Goal: Task Accomplishment & Management: Manage account settings

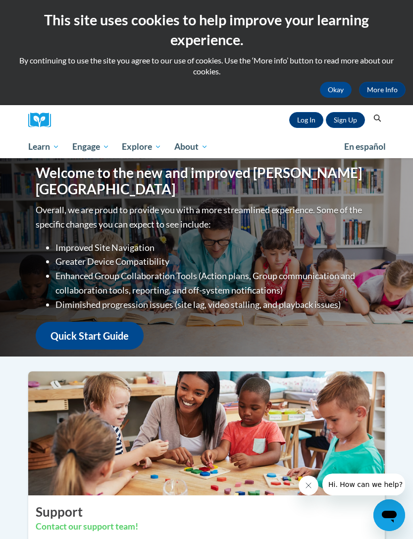
click at [307, 121] on link "Log In" at bounding box center [306, 120] width 34 height 16
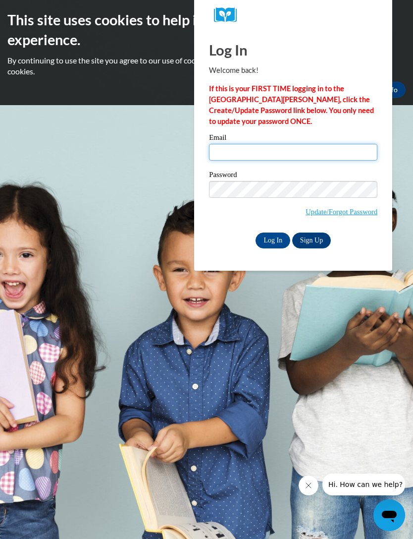
click at [310, 151] on input "Email" at bounding box center [293, 152] width 168 height 17
type input "micquanashaneacia.gr@leadpublicschools.org"
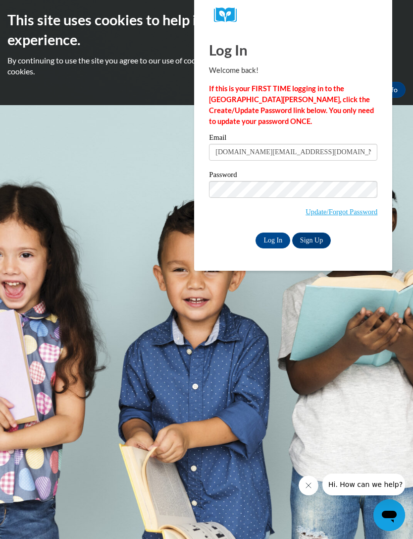
click at [276, 241] on input "Log In" at bounding box center [273, 240] width 35 height 16
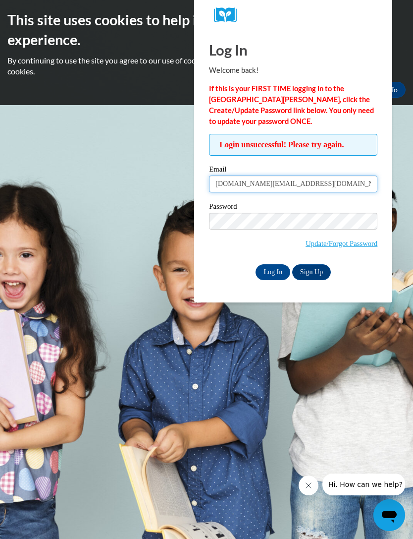
click at [334, 185] on input "micquanashaneacia.gr@leadpublicschools.org" at bounding box center [293, 183] width 168 height 17
click at [360, 191] on input "micquanashaneacia.gr@students.cau.edu.org" at bounding box center [293, 183] width 168 height 17
type input "[DOMAIN_NAME][EMAIL_ADDRESS][DOMAIN_NAME]"
click at [277, 273] on input "Log In" at bounding box center [273, 272] width 35 height 16
click at [275, 273] on input "Log In" at bounding box center [273, 272] width 35 height 16
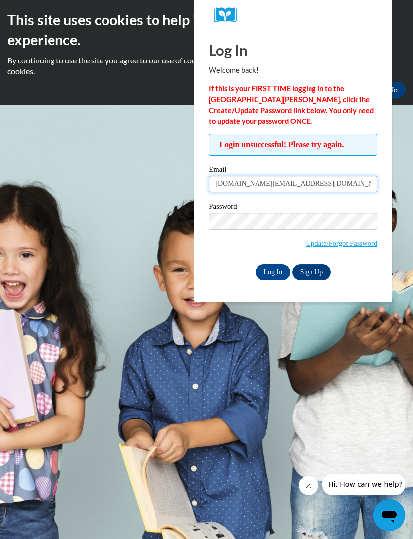
click at [350, 187] on input "[DOMAIN_NAME][EMAIL_ADDRESS][DOMAIN_NAME]" at bounding box center [293, 183] width 168 height 17
click at [280, 275] on input "Log In" at bounding box center [273, 272] width 35 height 16
click at [297, 180] on input "[DOMAIN_NAME][EMAIL_ADDRESS][DOMAIN_NAME]" at bounding box center [293, 183] width 168 height 17
